Goal: Use online tool/utility: Utilize a website feature to perform a specific function

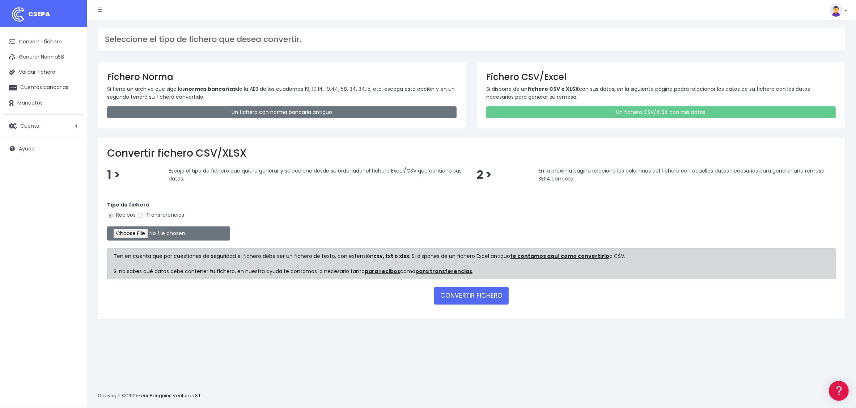
click at [485, 286] on form "Tipo de fichero Recibos Transferencias Ten en cuenta que por cuestiones de segu…" at bounding box center [471, 252] width 729 height 116
click at [481, 296] on button "CONVERTIR FICHERO" at bounding box center [471, 295] width 75 height 17
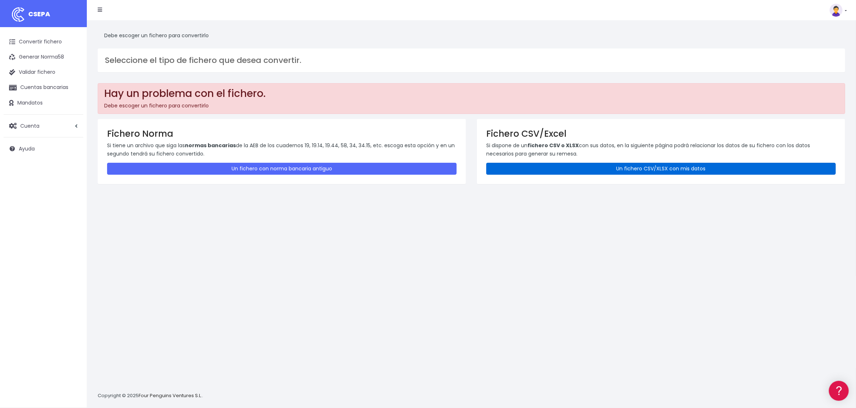
click at [637, 171] on link "Un fichero CSV/XLSX con mis datos" at bounding box center [660, 169] width 349 height 12
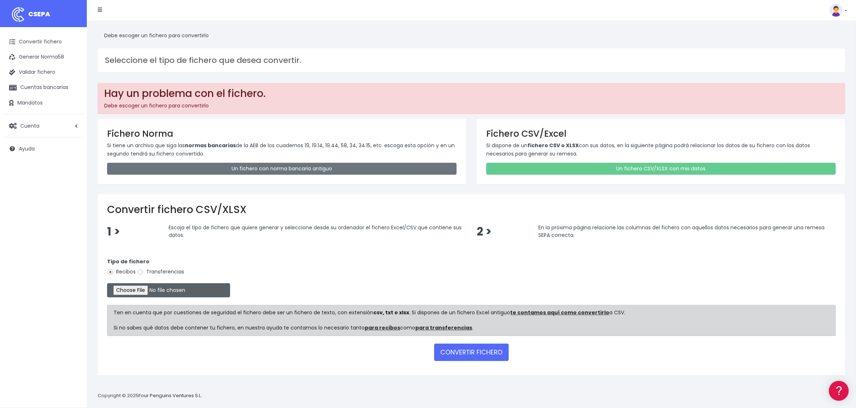
click at [145, 289] on input "file" at bounding box center [168, 290] width 123 height 14
type input "C:\fakepath\REMESA EXTREMADURA.xlsx"
click at [465, 348] on button "CONVERTIR FICHERO" at bounding box center [471, 352] width 75 height 17
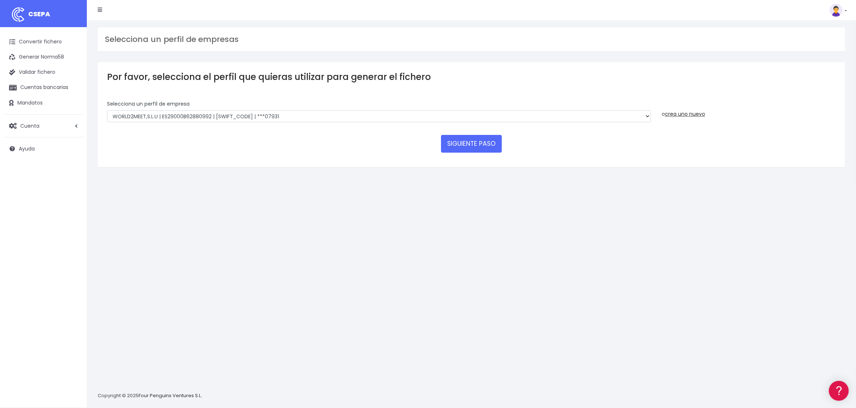
select select "2911"
click at [107, 110] on select "WORLD2MEET,S.L.U | ES29000B62880992 | [SWIFT_CODE] | ***07931 WORLD2MEET S.L.U …" at bounding box center [379, 116] width 544 height 12
click at [455, 145] on button "SIGUIENTE PASO" at bounding box center [471, 143] width 61 height 17
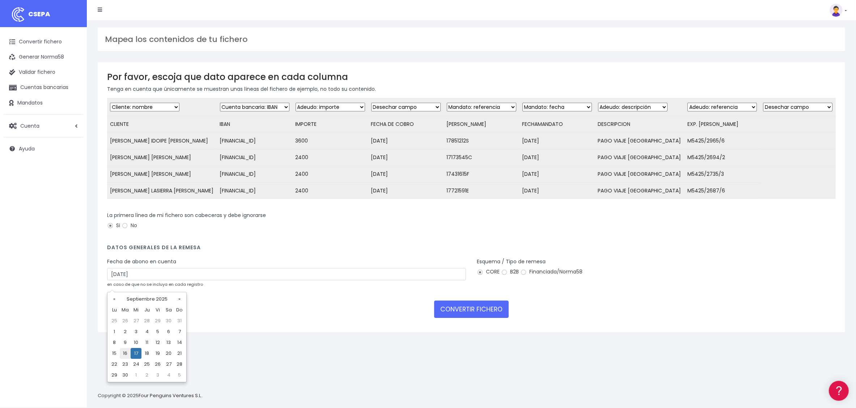
click at [124, 355] on td "16" at bounding box center [125, 353] width 11 height 11
type input "16/09/2025"
click at [481, 318] on button "CONVERTIR FICHERO" at bounding box center [471, 309] width 75 height 17
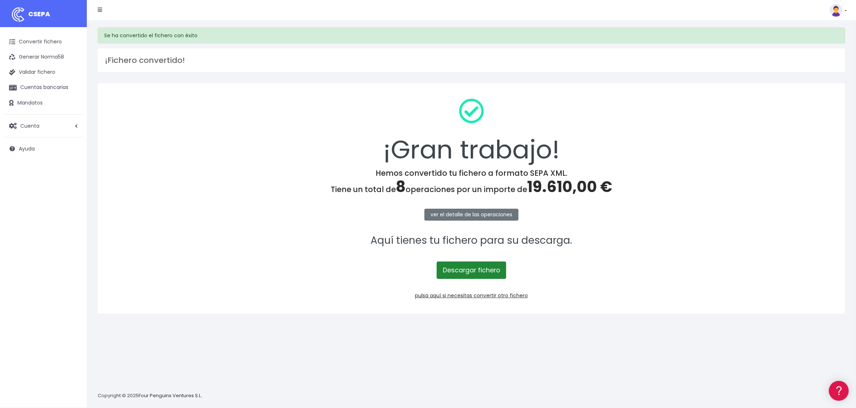
click at [476, 270] on link "Descargar fichero" at bounding box center [471, 270] width 69 height 17
